Goal: Task Accomplishment & Management: Use online tool/utility

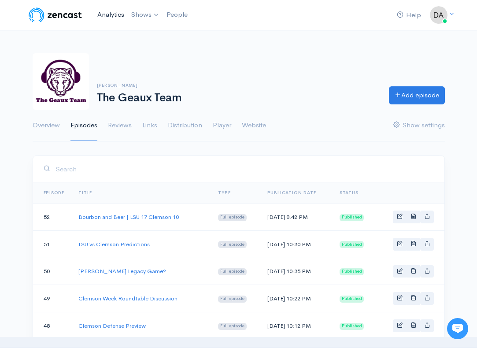
click at [119, 18] on link "Analytics" at bounding box center [111, 14] width 34 height 19
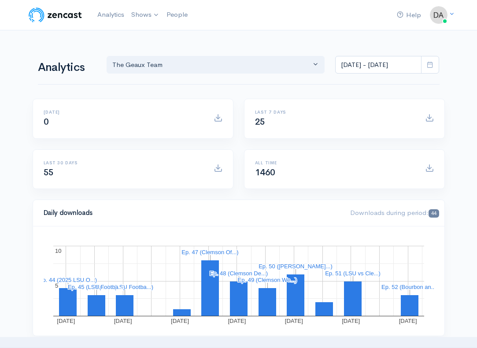
click at [437, 66] on span at bounding box center [430, 65] width 18 height 18
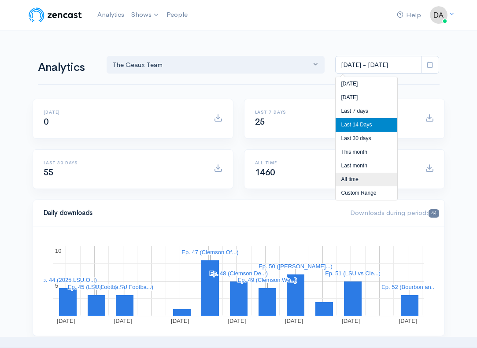
click at [378, 179] on li "All time" at bounding box center [366, 180] width 62 height 14
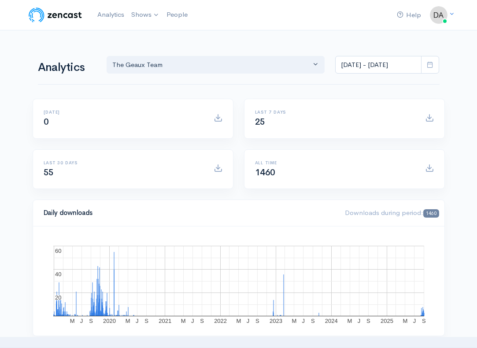
click at [430, 66] on icon at bounding box center [429, 64] width 7 height 7
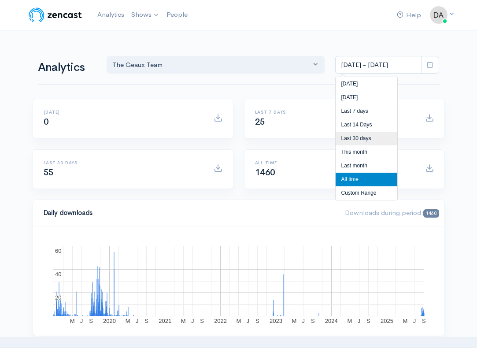
click at [373, 136] on li "Last 30 days" at bounding box center [366, 139] width 62 height 14
type input "[DATE] - [DATE]"
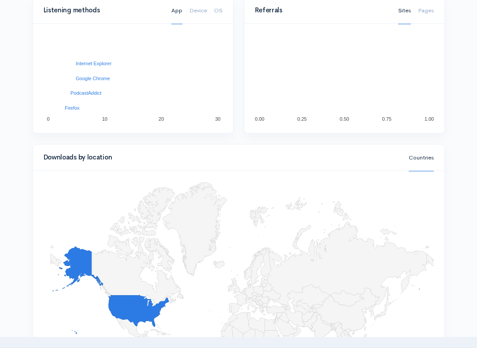
scroll to position [775, 0]
